Goal: Task Accomplishment & Management: Use online tool/utility

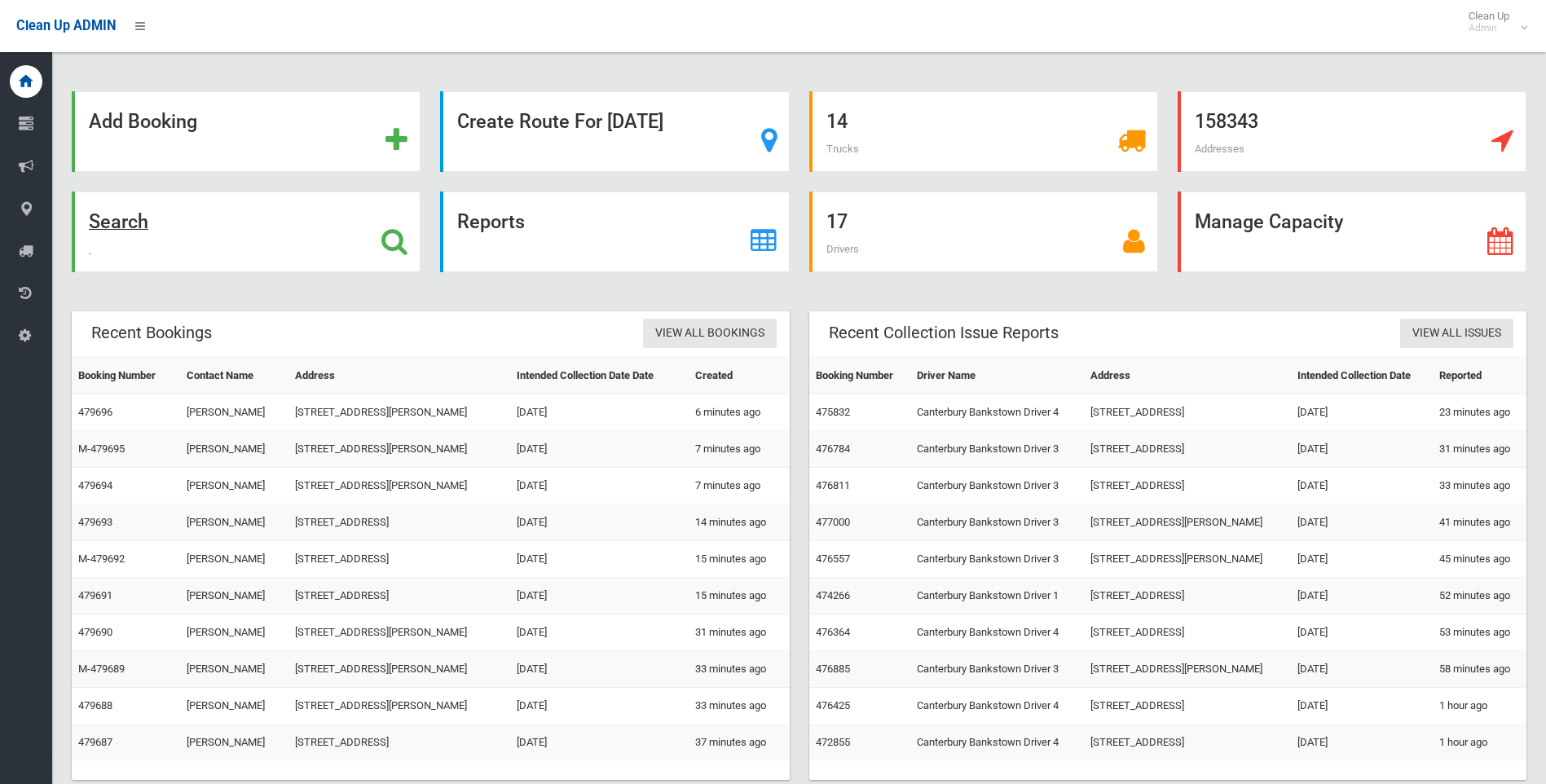
click at [120, 221] on strong "Search" at bounding box center [118, 221] width 60 height 23
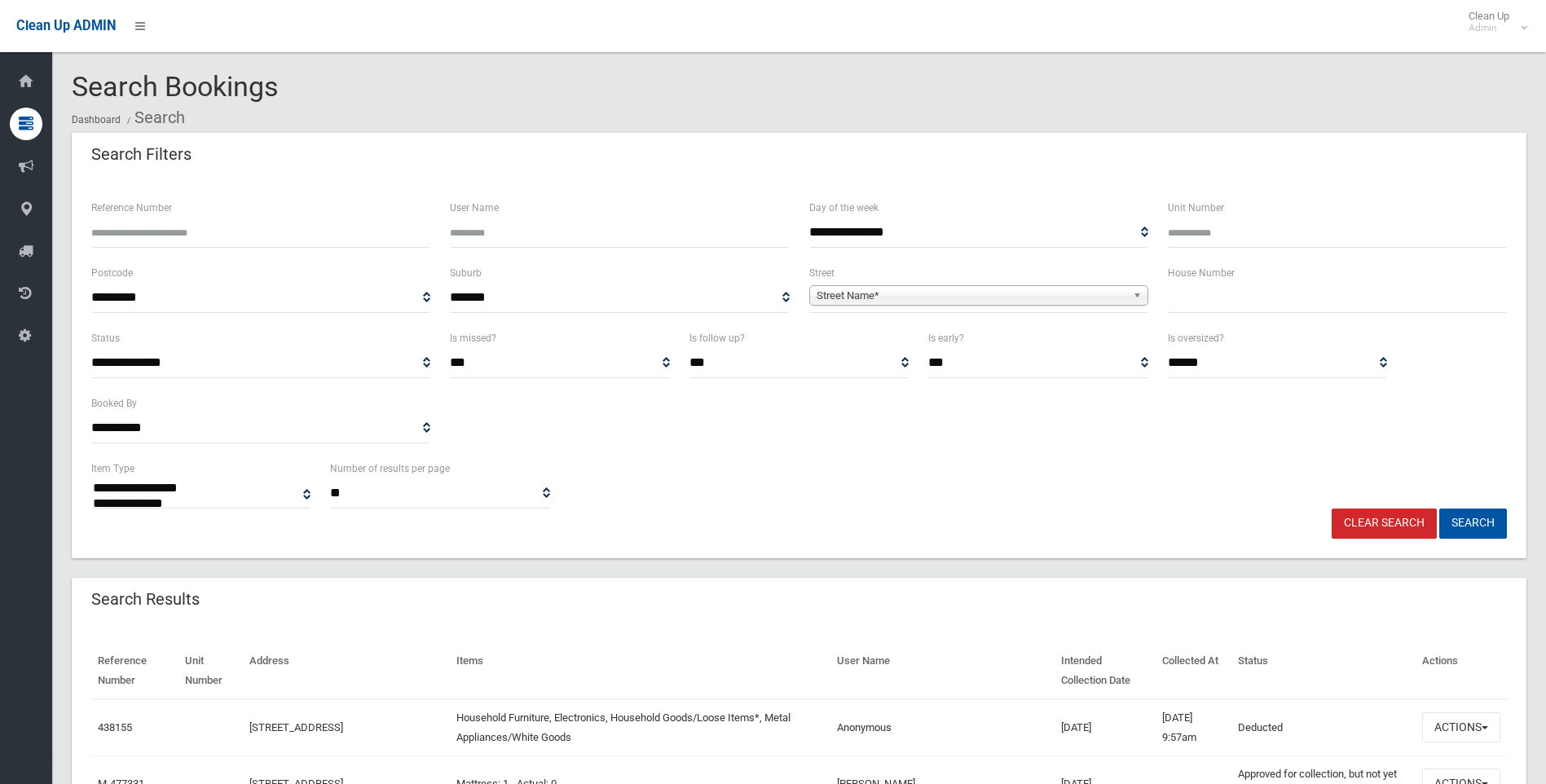
select select
click at [138, 235] on input "Reference Number" at bounding box center [261, 232] width 339 height 30
type input "******"
click at [1440, 508] on button "Search" at bounding box center [1474, 523] width 68 height 30
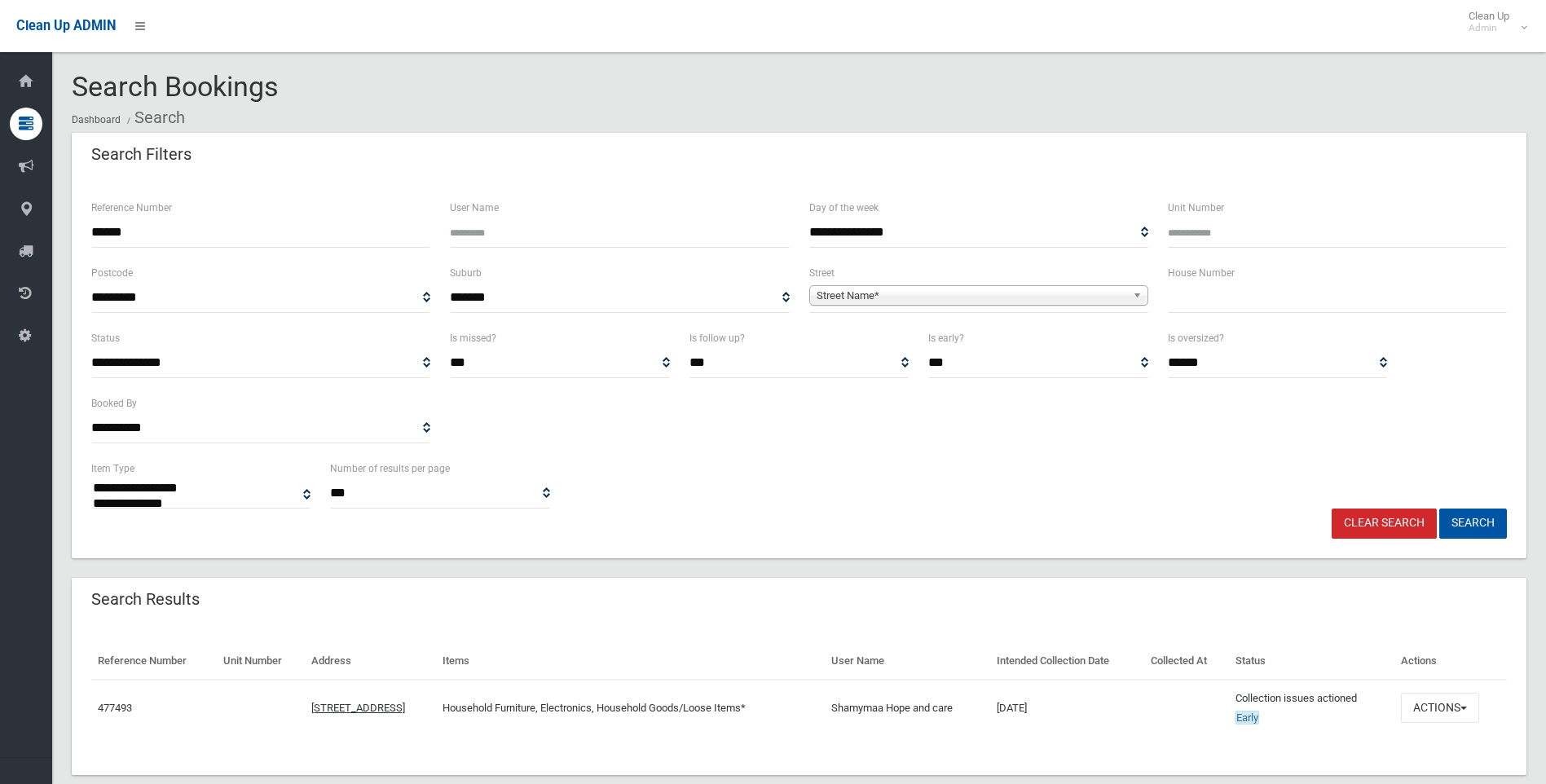
select select
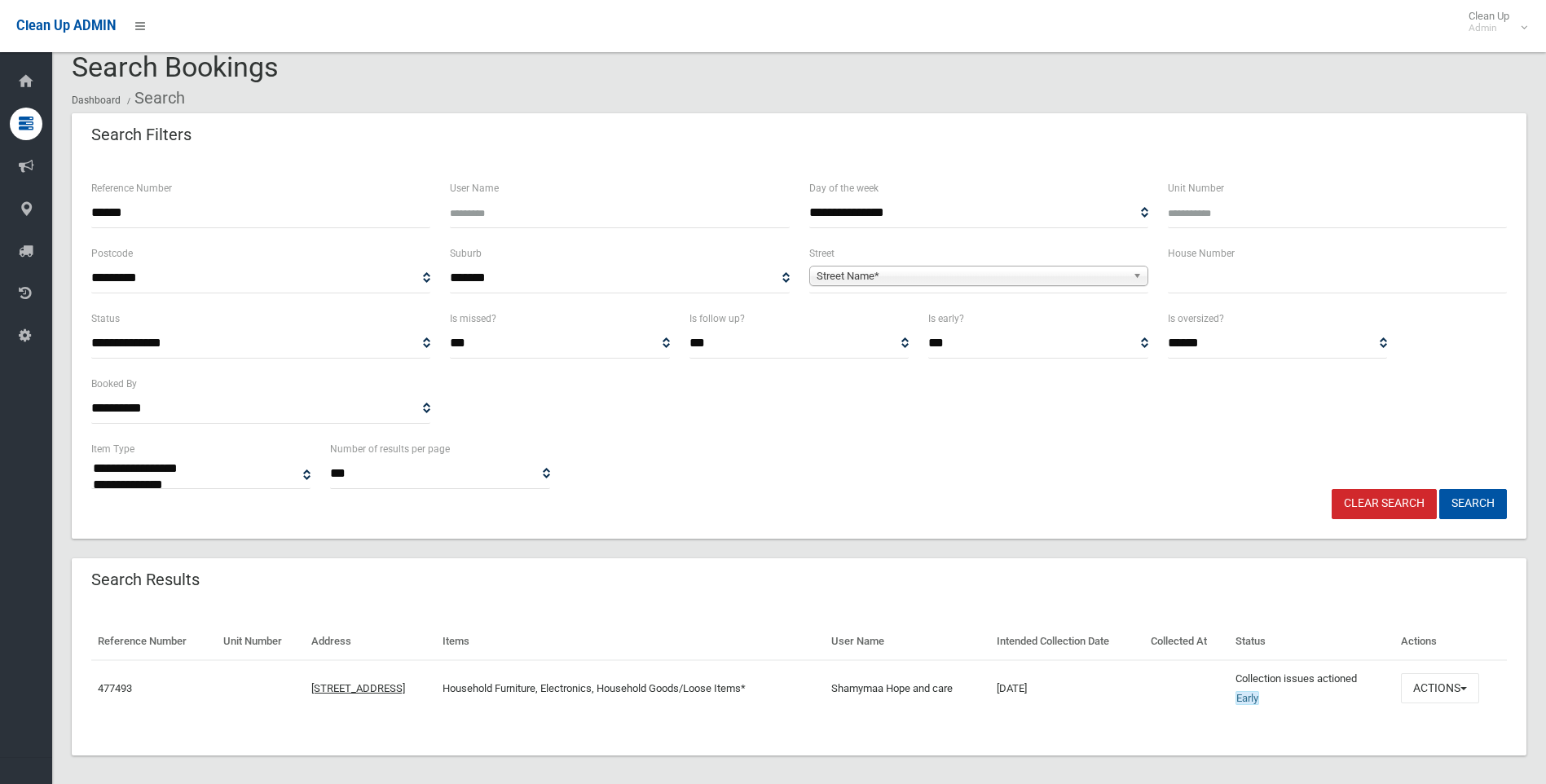
scroll to position [30, 0]
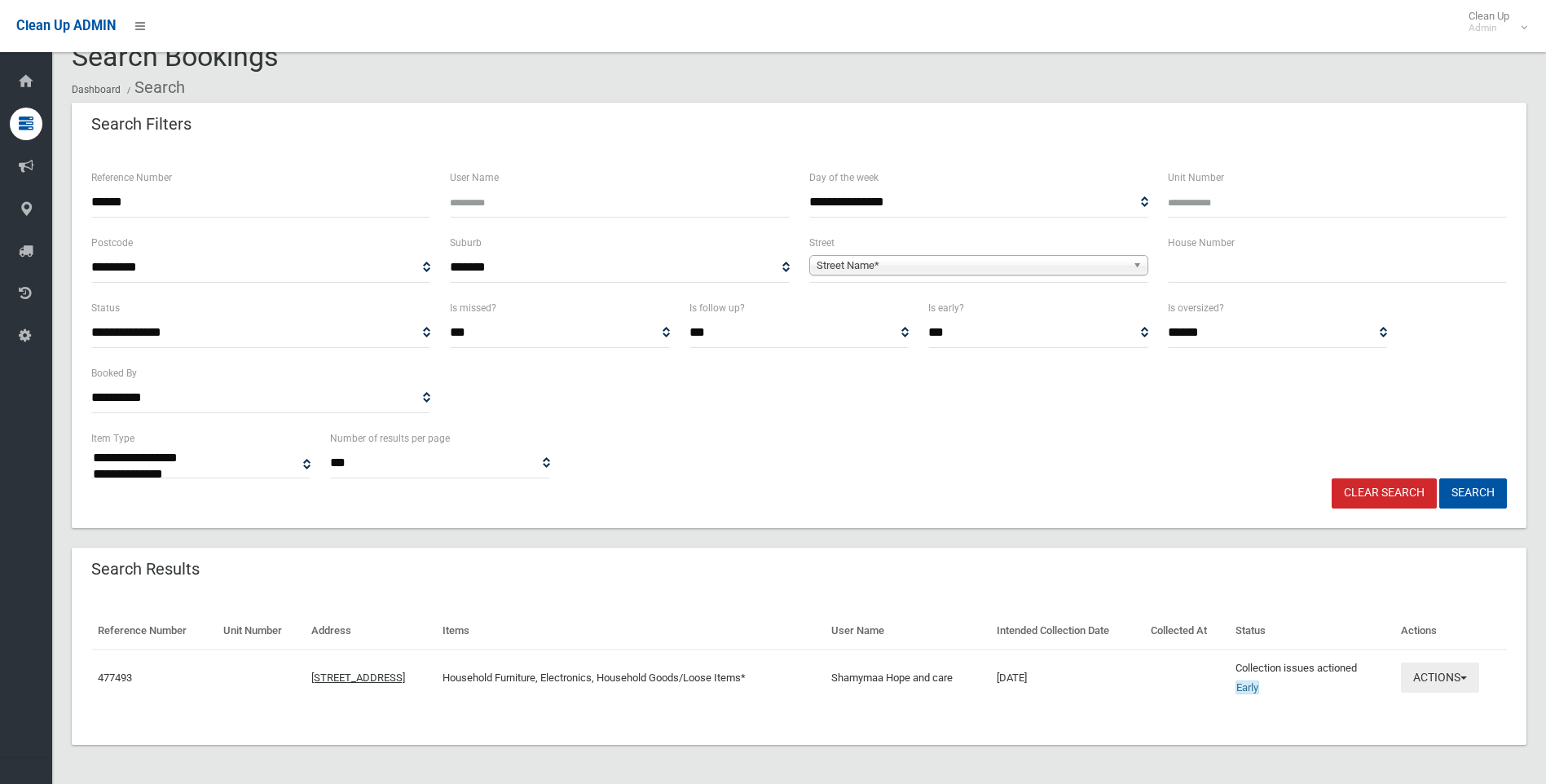
click at [1467, 678] on span "button" at bounding box center [1463, 678] width 6 height 4
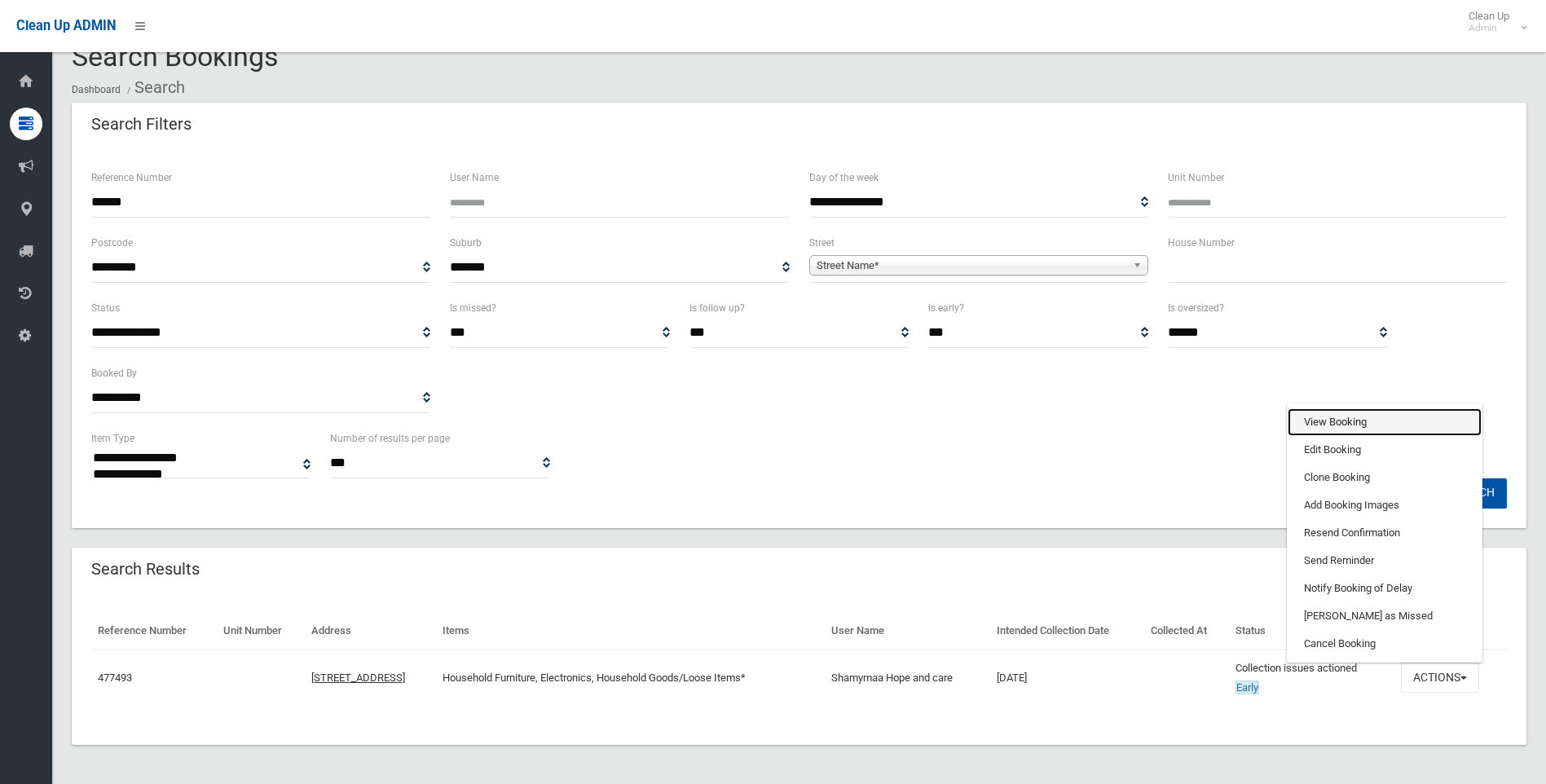
click at [1360, 421] on link "View Booking" at bounding box center [1385, 422] width 194 height 28
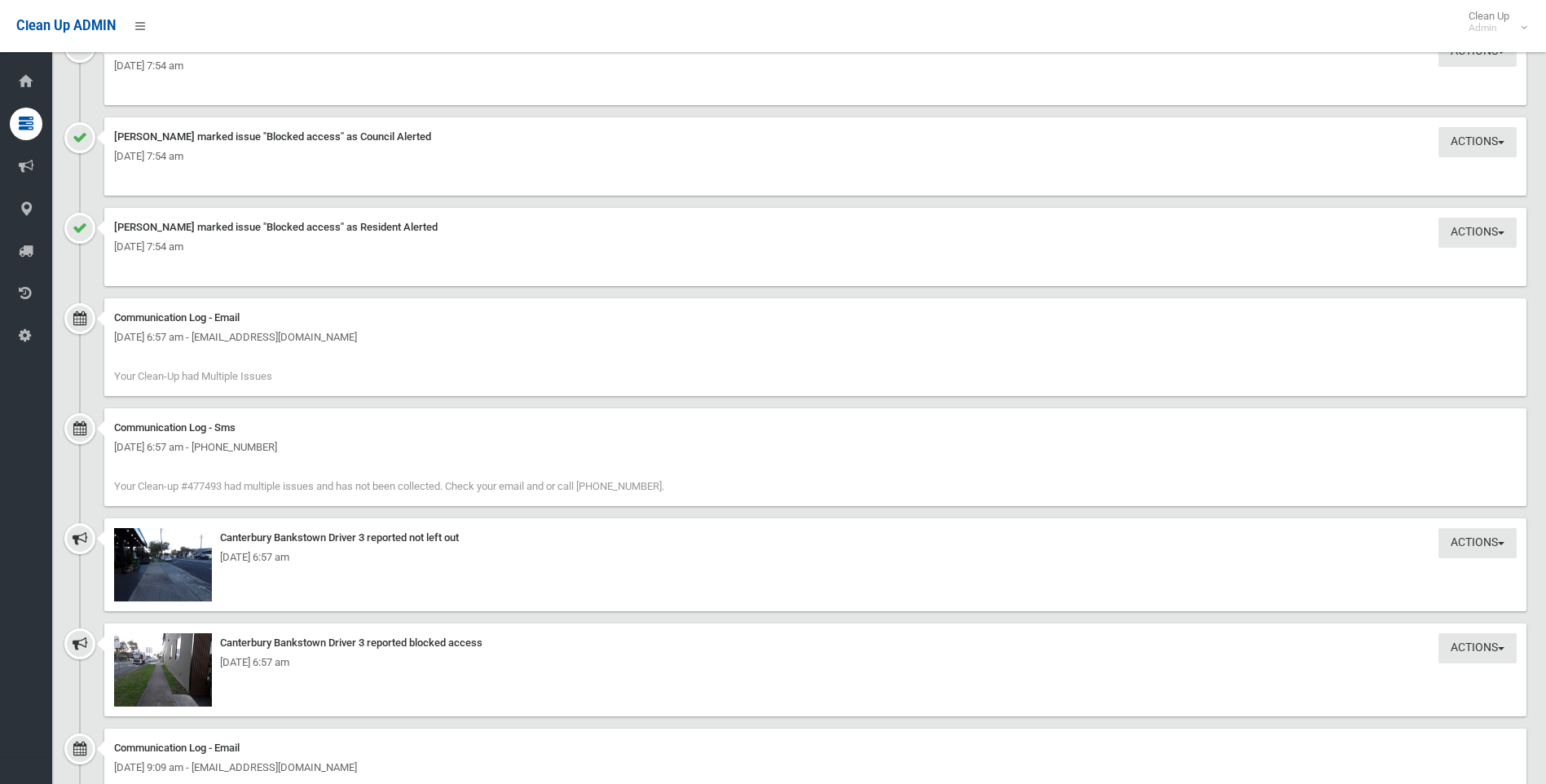
scroll to position [1629, 0]
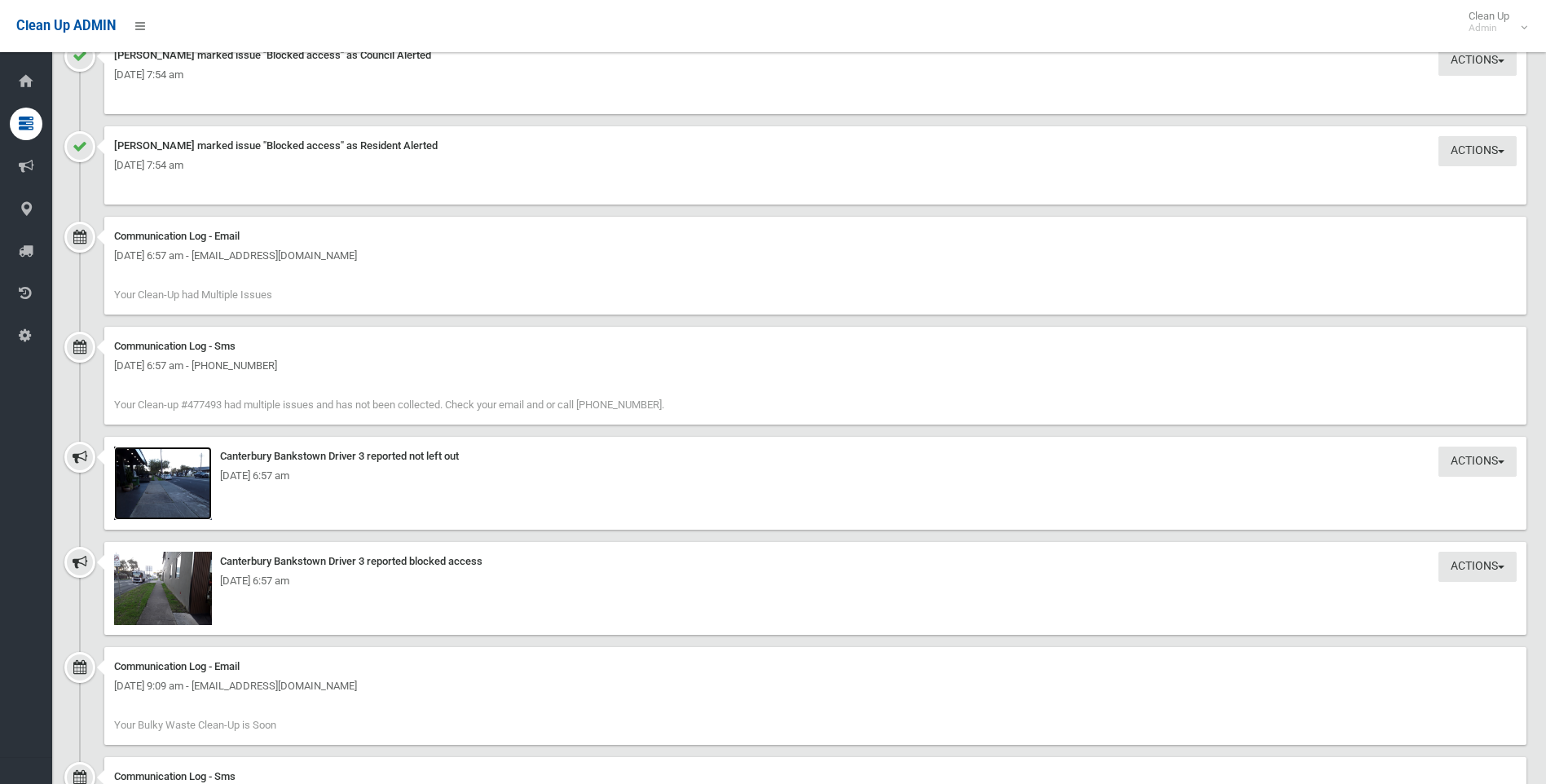
click at [201, 464] on img at bounding box center [162, 483] width 98 height 73
click at [201, 562] on img at bounding box center [162, 588] width 98 height 73
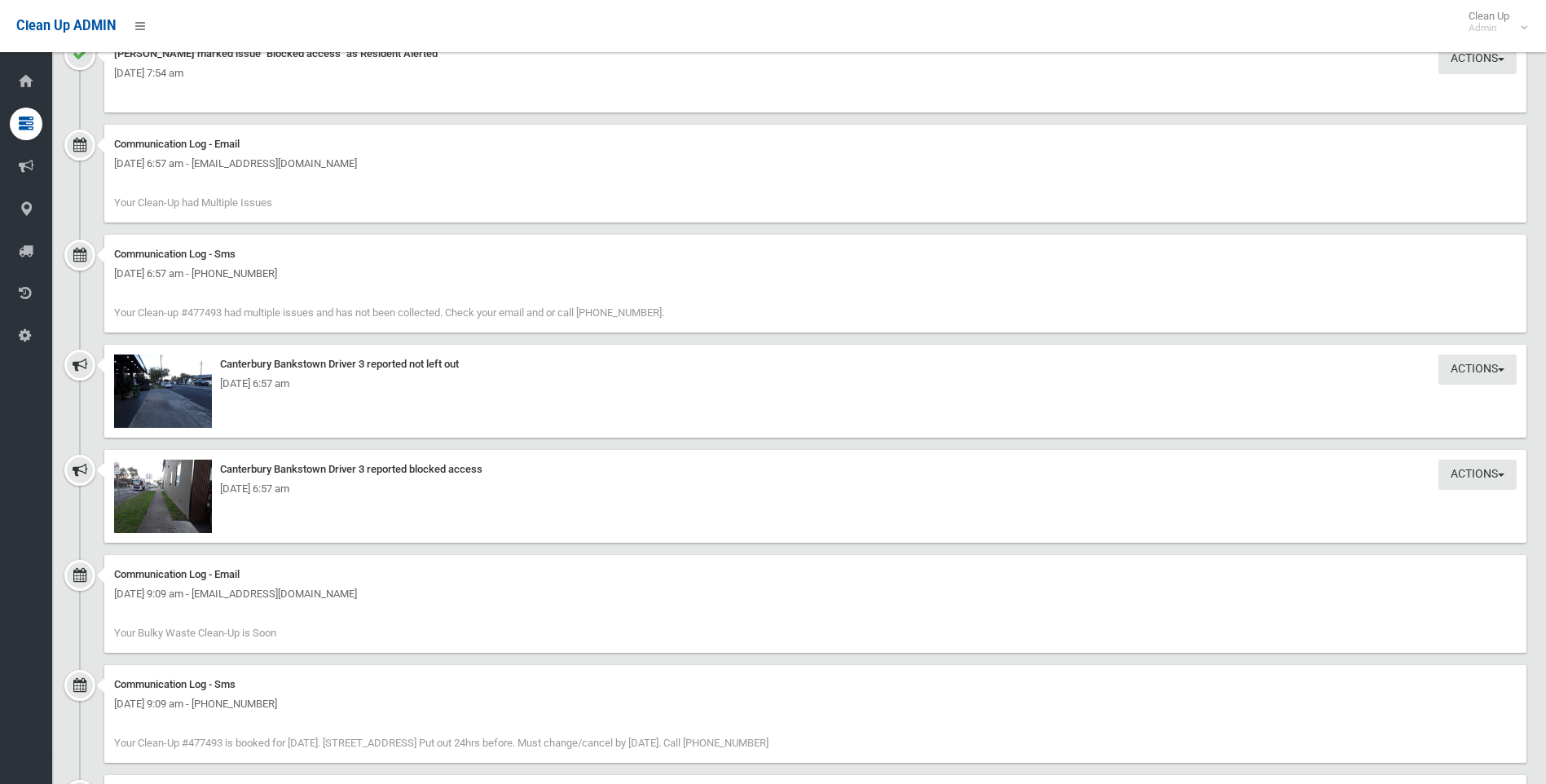
scroll to position [1793, 0]
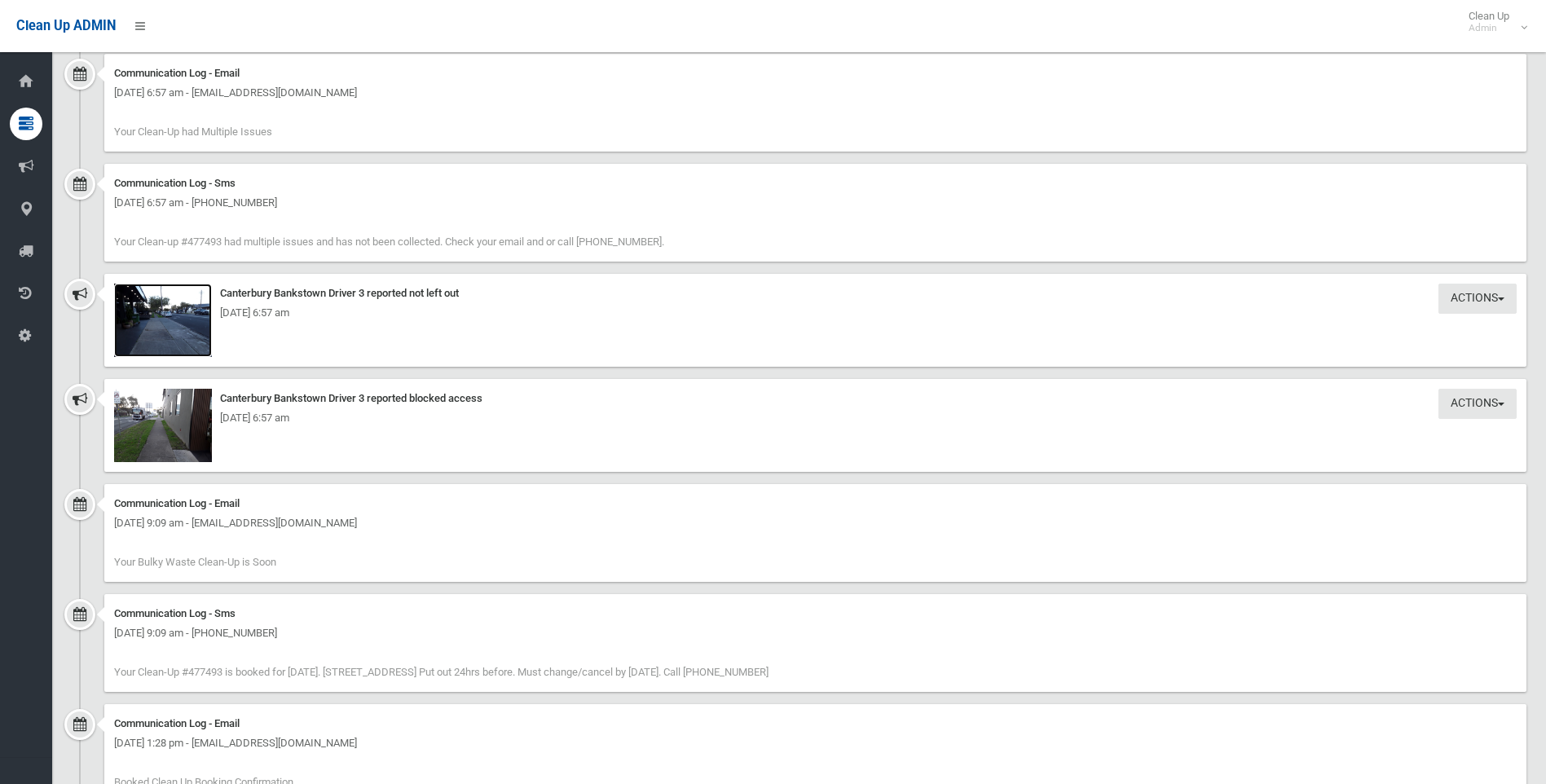
click at [199, 295] on img at bounding box center [162, 320] width 98 height 73
click at [201, 397] on img at bounding box center [162, 425] width 98 height 73
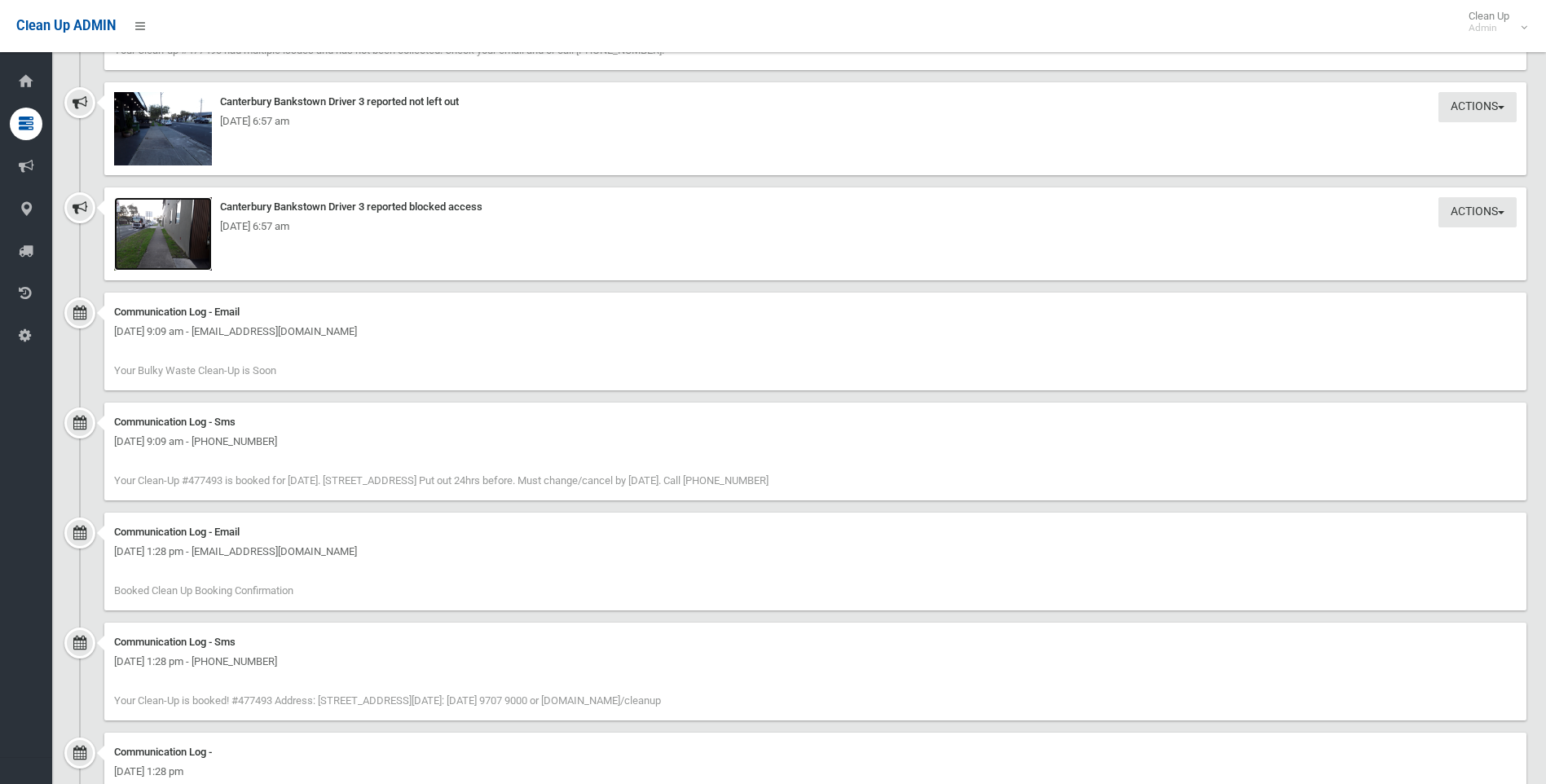
scroll to position [1873, 0]
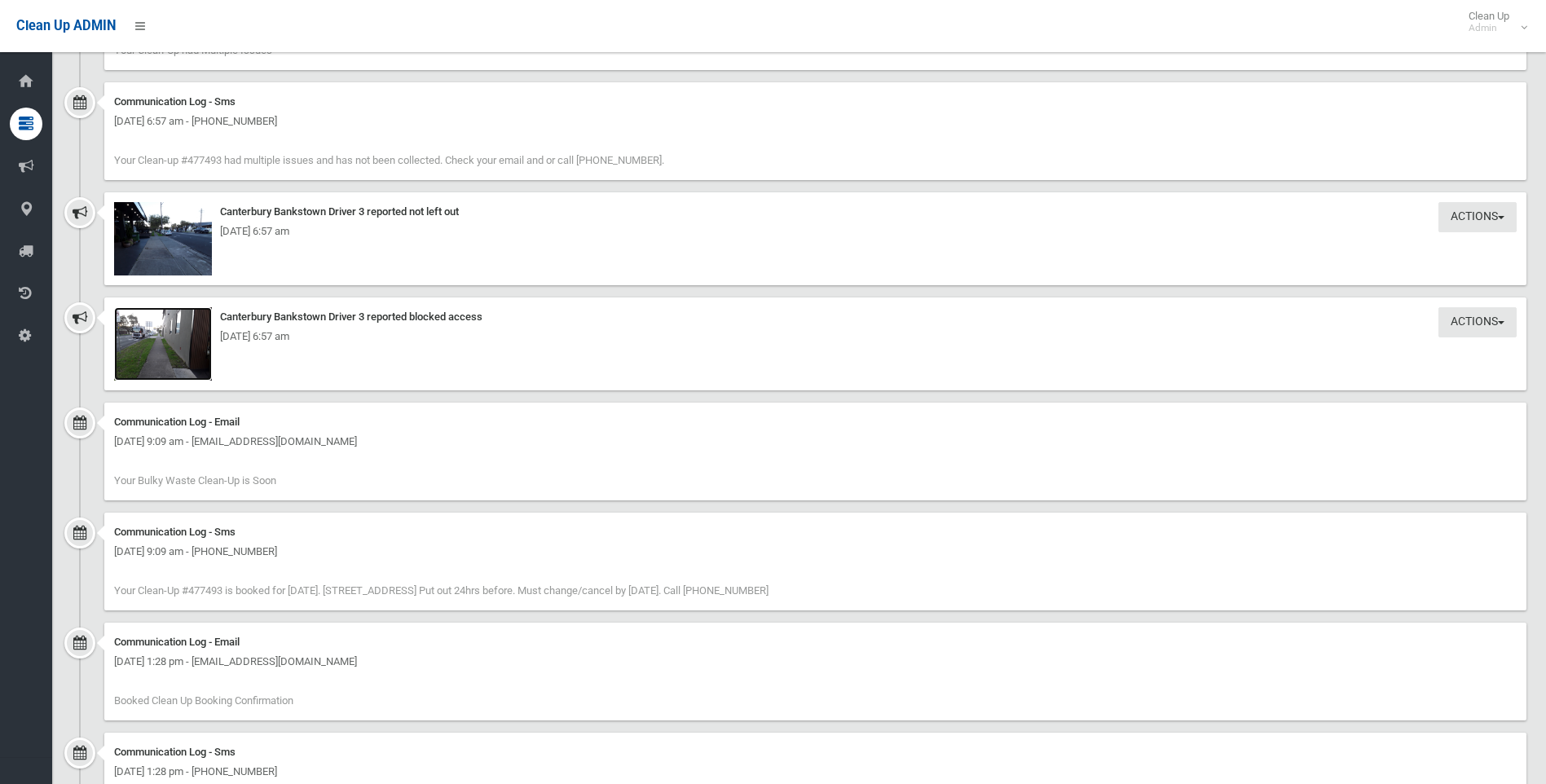
click at [202, 315] on img at bounding box center [162, 344] width 98 height 73
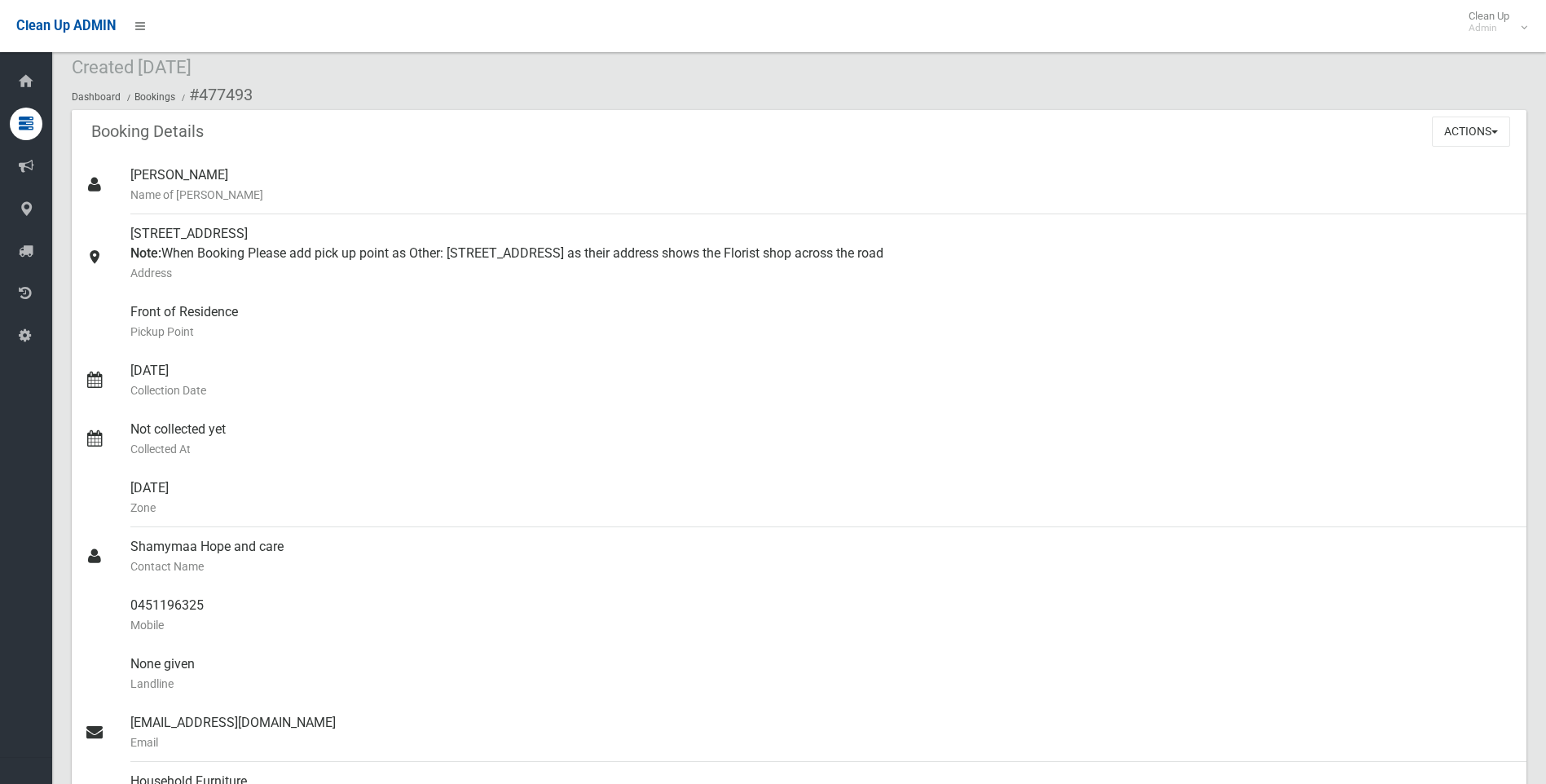
scroll to position [0, 0]
